Goal: Task Accomplishment & Management: Use online tool/utility

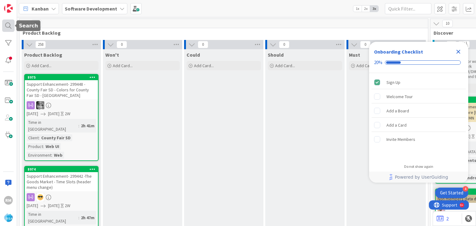
click at [7, 28] on div at bounding box center [8, 26] width 12 height 12
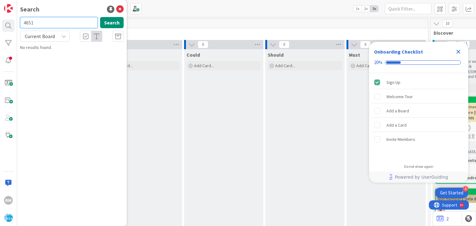
drag, startPoint x: 50, startPoint y: 23, endPoint x: 22, endPoint y: 26, distance: 27.5
click at [23, 26] on input "4651" at bounding box center [58, 22] width 77 height 11
type input "8651"
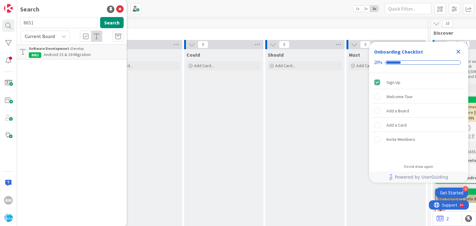
click at [55, 54] on span "Android 15 & 16 Migration" at bounding box center [67, 55] width 47 height 6
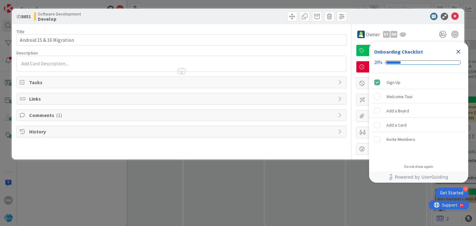
click at [458, 52] on icon "Close Checklist" at bounding box center [458, 52] width 4 height 4
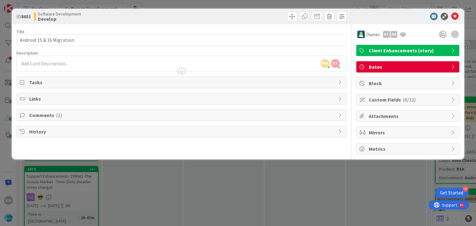
click at [57, 115] on span "( 1 )" at bounding box center [59, 115] width 6 height 6
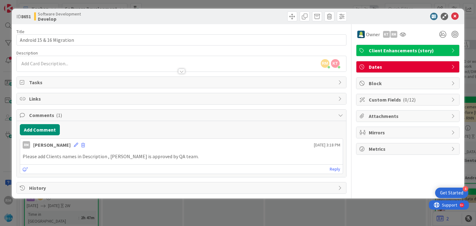
click at [177, 156] on p "Please add Clients names in Description , [PERSON_NAME] is approved by QA team." at bounding box center [181, 156] width 317 height 7
click at [81, 63] on div "RM [PERSON_NAME] just joined [PERSON_NAME] just joined" at bounding box center [181, 63] width 329 height 15
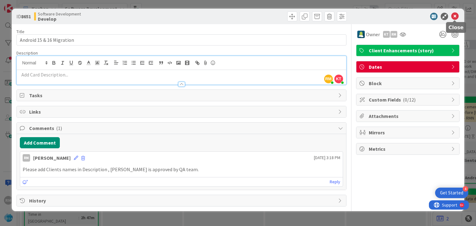
click at [454, 16] on icon at bounding box center [454, 16] width 7 height 7
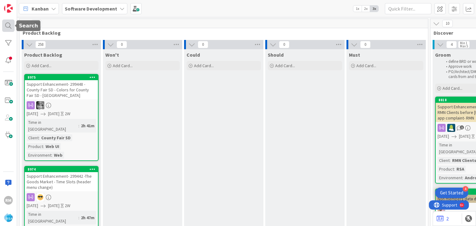
click at [7, 27] on div at bounding box center [8, 26] width 12 height 12
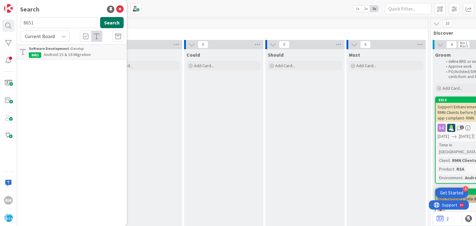
click at [117, 24] on button "Search" at bounding box center [112, 22] width 24 height 11
click at [58, 56] on span "Android 15 & 16 Migration" at bounding box center [67, 55] width 47 height 6
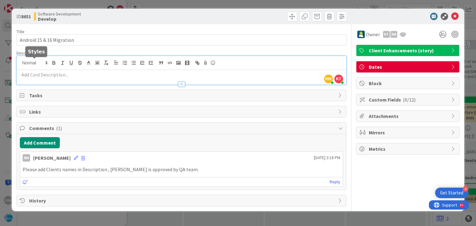
click at [39, 60] on div "RM [PERSON_NAME] just joined [PERSON_NAME] just joined" at bounding box center [181, 70] width 329 height 28
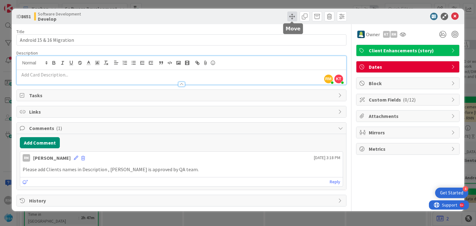
click at [292, 18] on span at bounding box center [292, 16] width 10 height 10
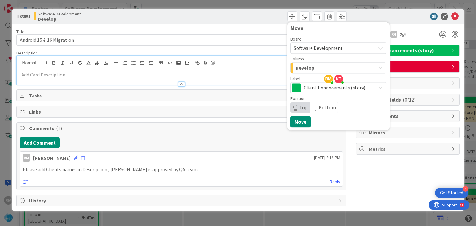
click at [316, 67] on div "Develop" at bounding box center [334, 68] width 81 height 10
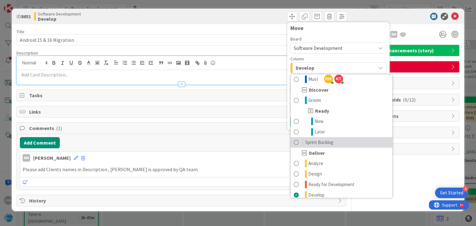
scroll to position [93, 0]
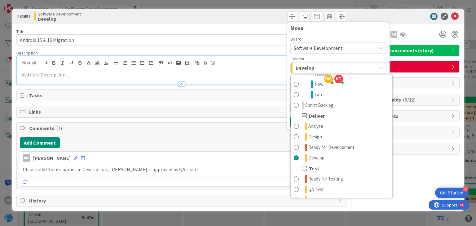
click at [232, 19] on div "Move Board Software Development Column Develop Product Backlog Product Backlog …" at bounding box center [264, 16] width 163 height 10
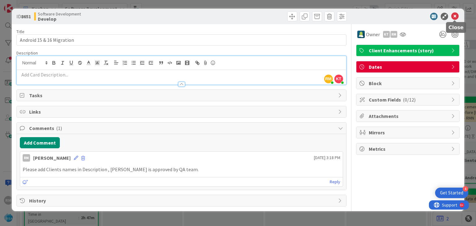
click at [452, 15] on icon at bounding box center [454, 16] width 7 height 7
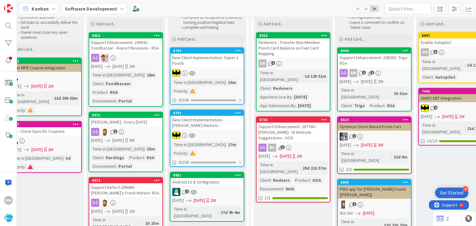
scroll to position [0, 762]
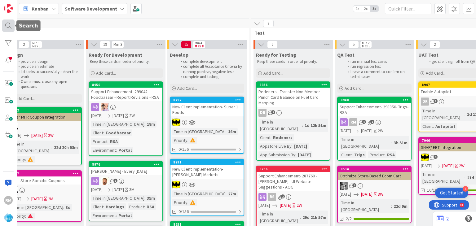
click at [6, 27] on div at bounding box center [8, 26] width 12 height 12
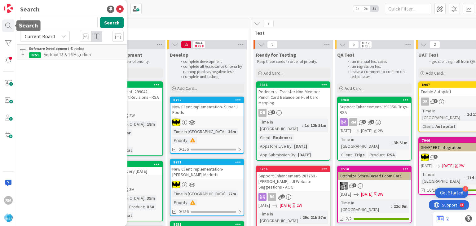
drag, startPoint x: 49, startPoint y: 23, endPoint x: 0, endPoint y: 25, distance: 49.3
click at [0, 25] on div "RM Search 8651 Search Current Board Software Development › Develop 8651 Android…" at bounding box center [8, 113] width 17 height 226
type input "country fresh"
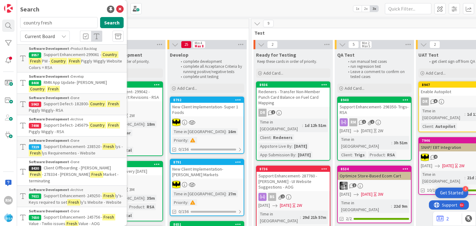
click at [82, 85] on span "RMN App Update- [PERSON_NAME]" at bounding box center [75, 83] width 63 height 6
